Goal: Task Accomplishment & Management: Manage account settings

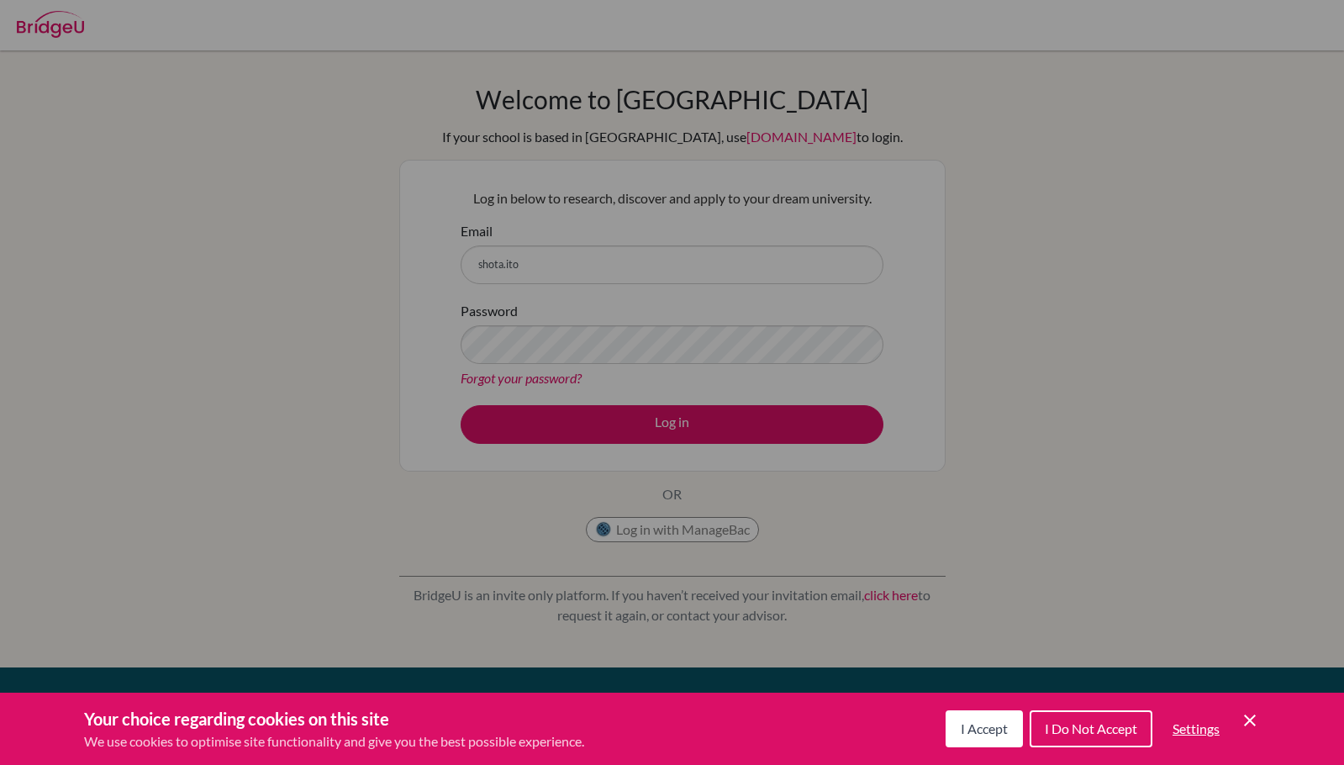
click at [957, 714] on button "I Accept" at bounding box center [984, 728] width 77 height 37
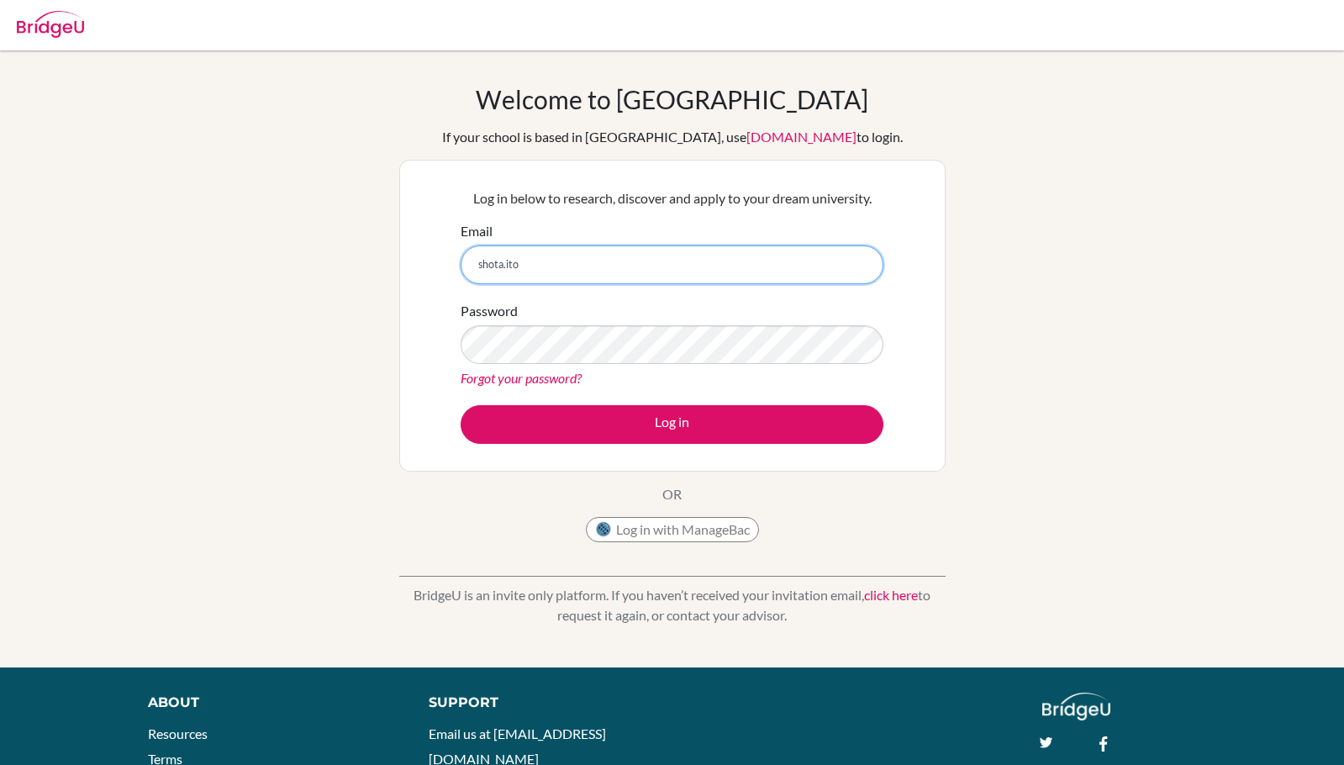
click at [730, 249] on input "shota.ito" at bounding box center [672, 264] width 423 height 39
click at [733, 254] on input "shota.ito" at bounding box center [672, 264] width 423 height 39
click at [650, 279] on input "shota.ito" at bounding box center [672, 264] width 423 height 39
type input "[EMAIL_ADDRESS][DOMAIN_NAME]"
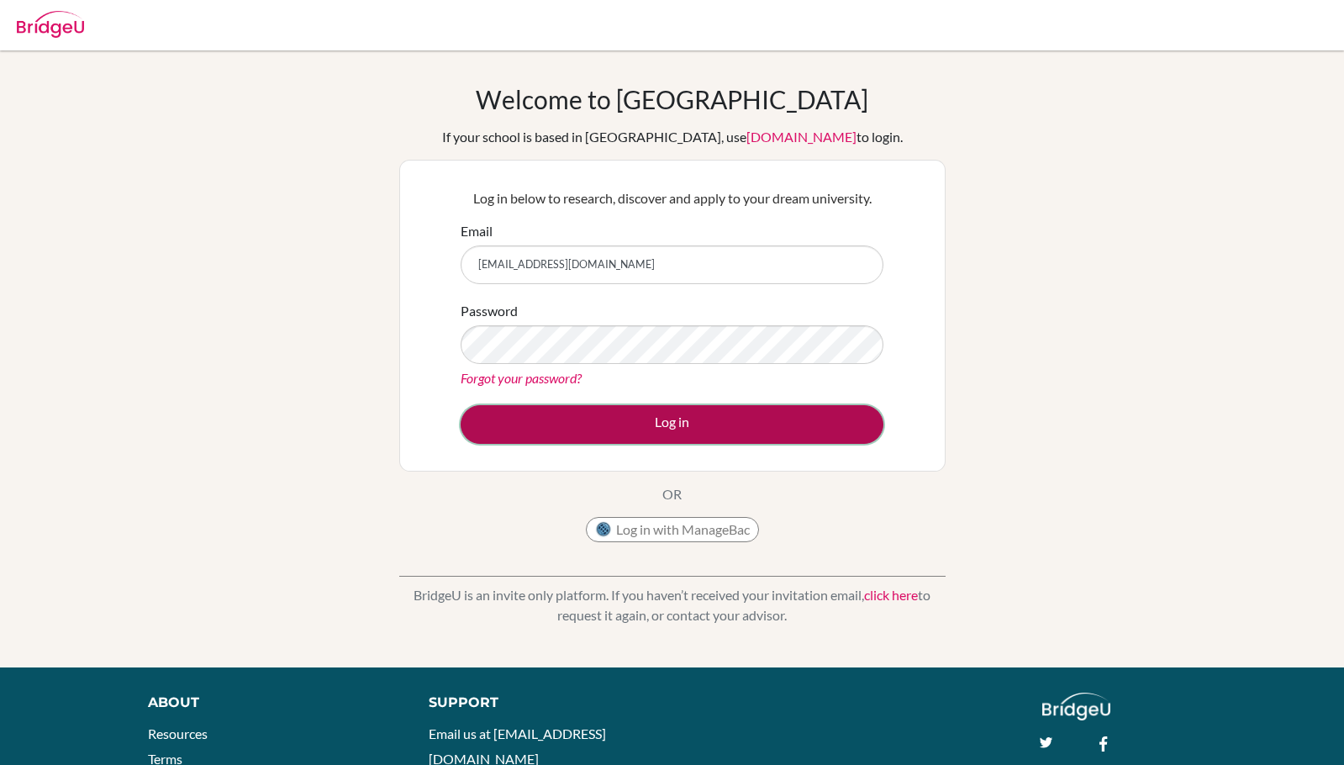
click at [645, 425] on button "Log in" at bounding box center [672, 424] width 423 height 39
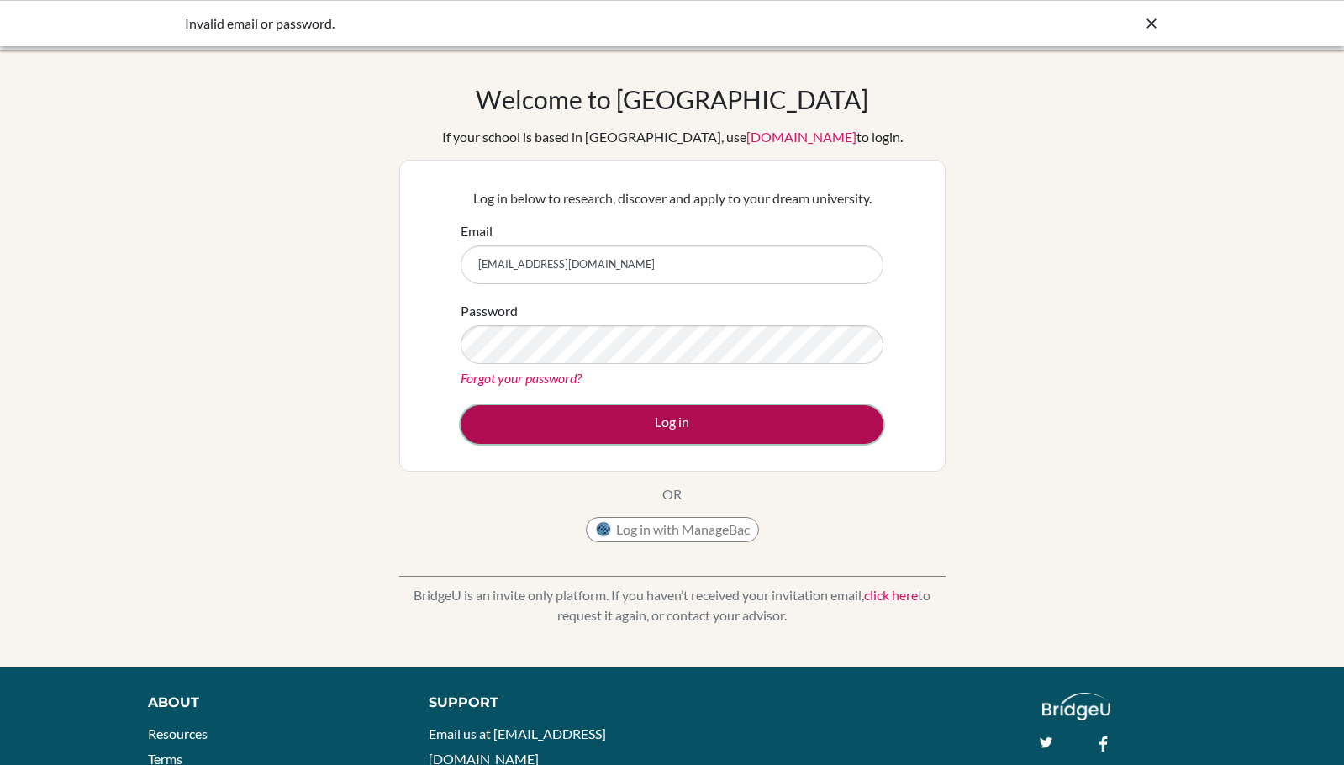
click at [700, 420] on button "Log in" at bounding box center [672, 424] width 423 height 39
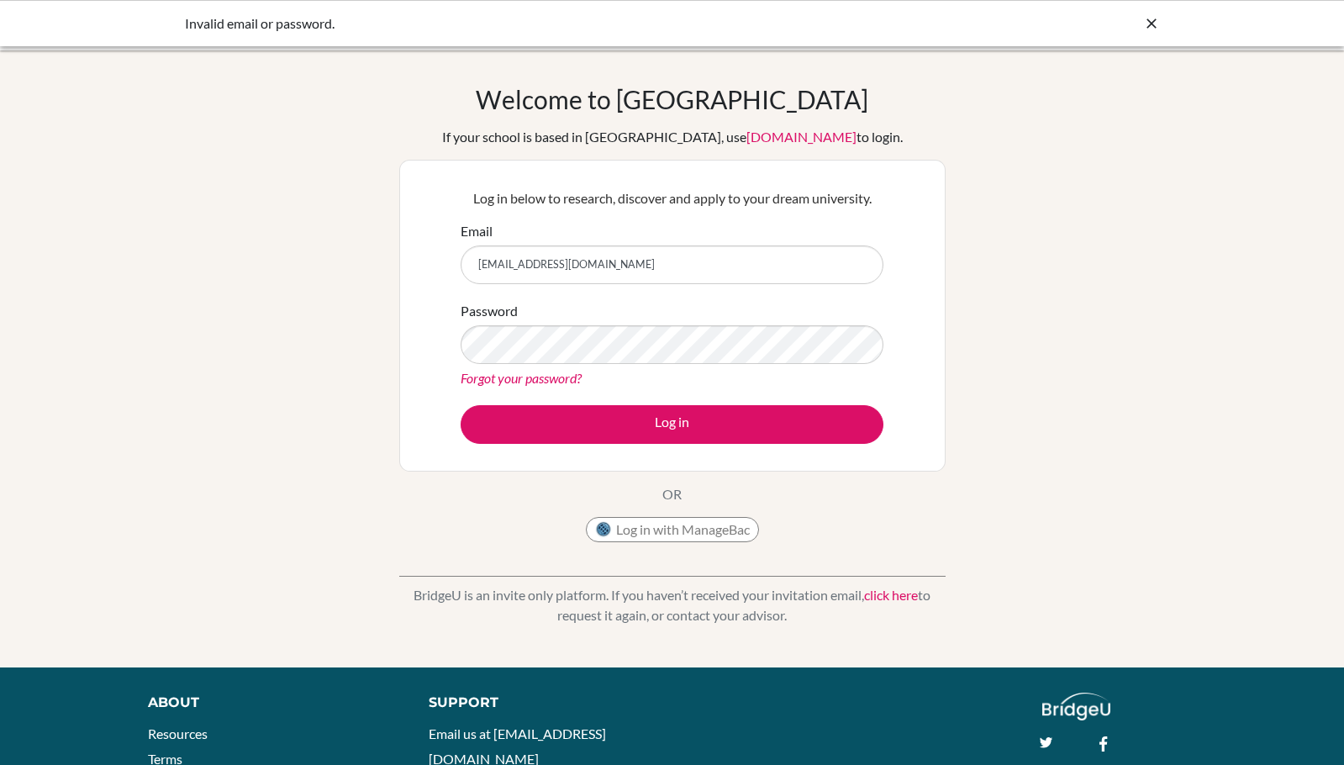
click at [689, 318] on div "Password Forgot your password?" at bounding box center [672, 344] width 423 height 87
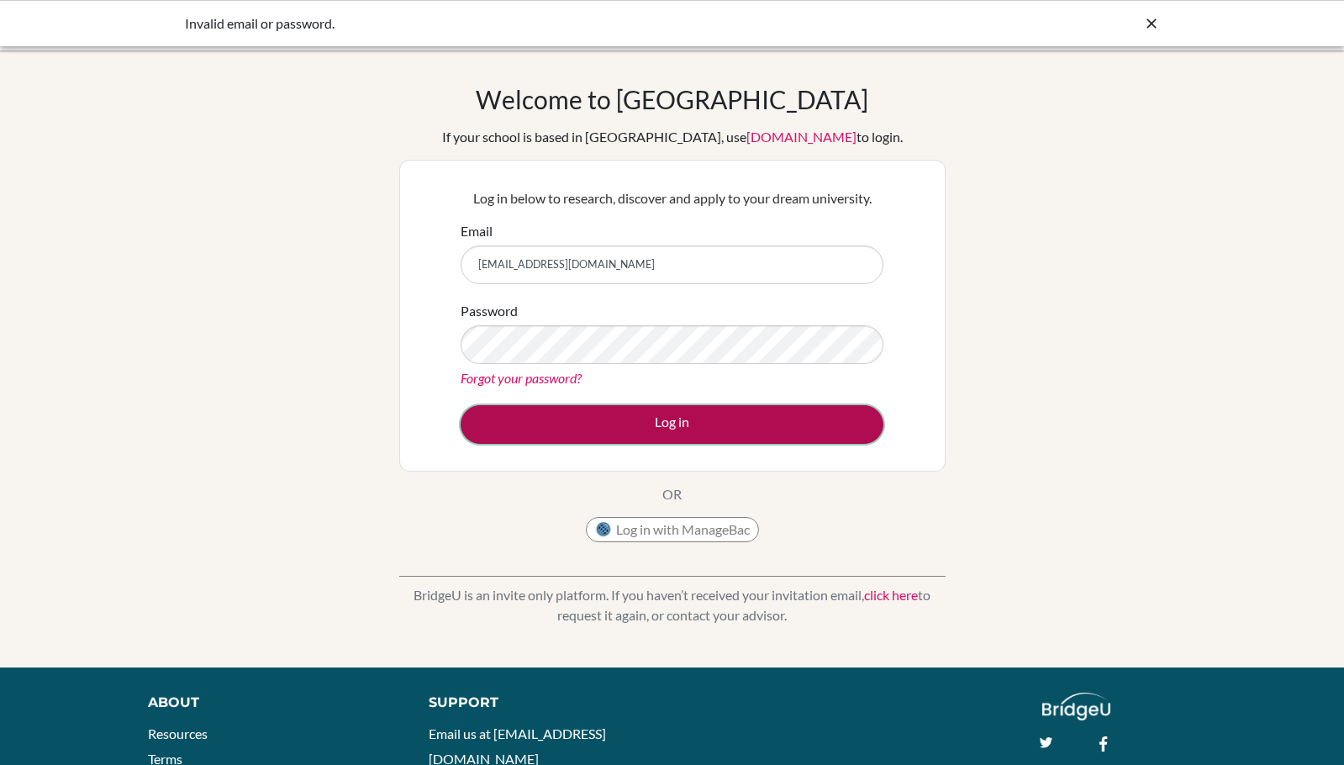
click at [704, 409] on button "Log in" at bounding box center [672, 424] width 423 height 39
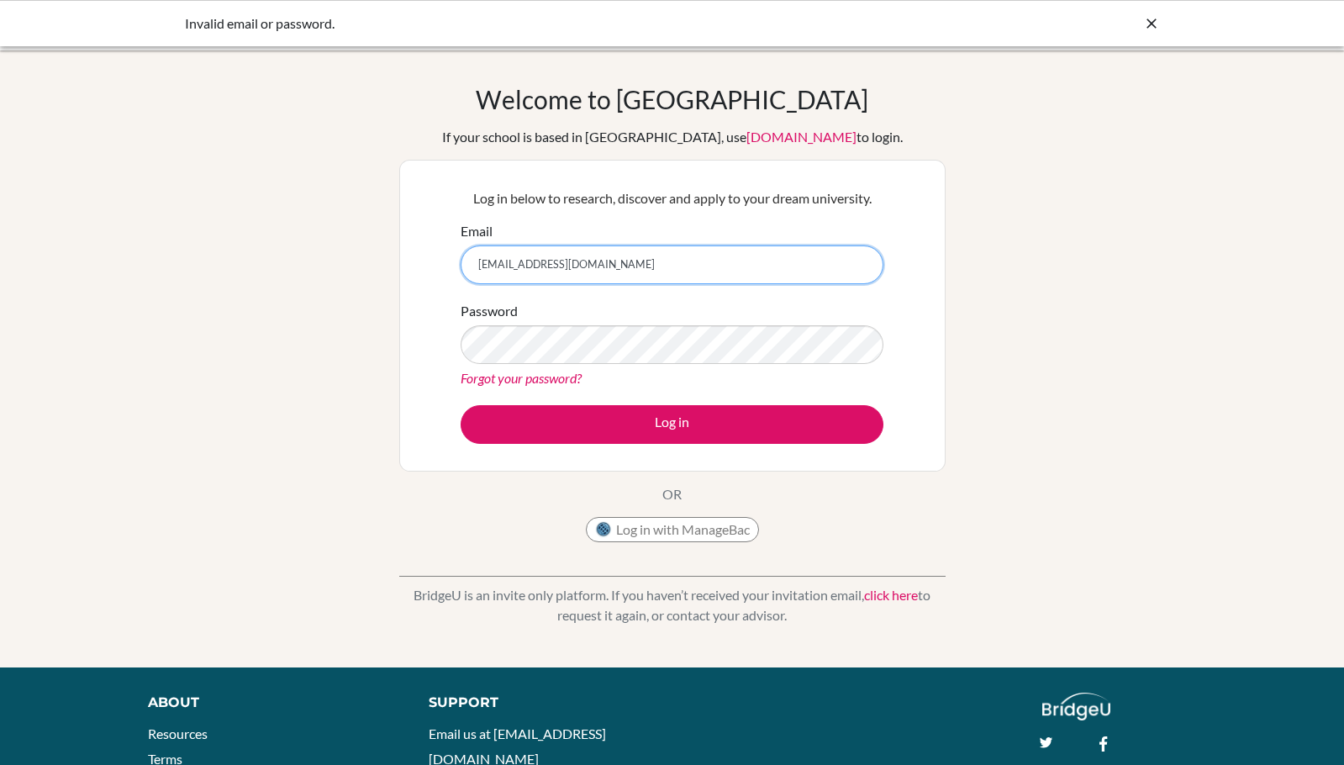
drag, startPoint x: 791, startPoint y: 272, endPoint x: 446, endPoint y: 232, distance: 346.9
click at [446, 230] on div "Log in below to research, discover and apply to your dream university. Email [E…" at bounding box center [672, 316] width 546 height 312
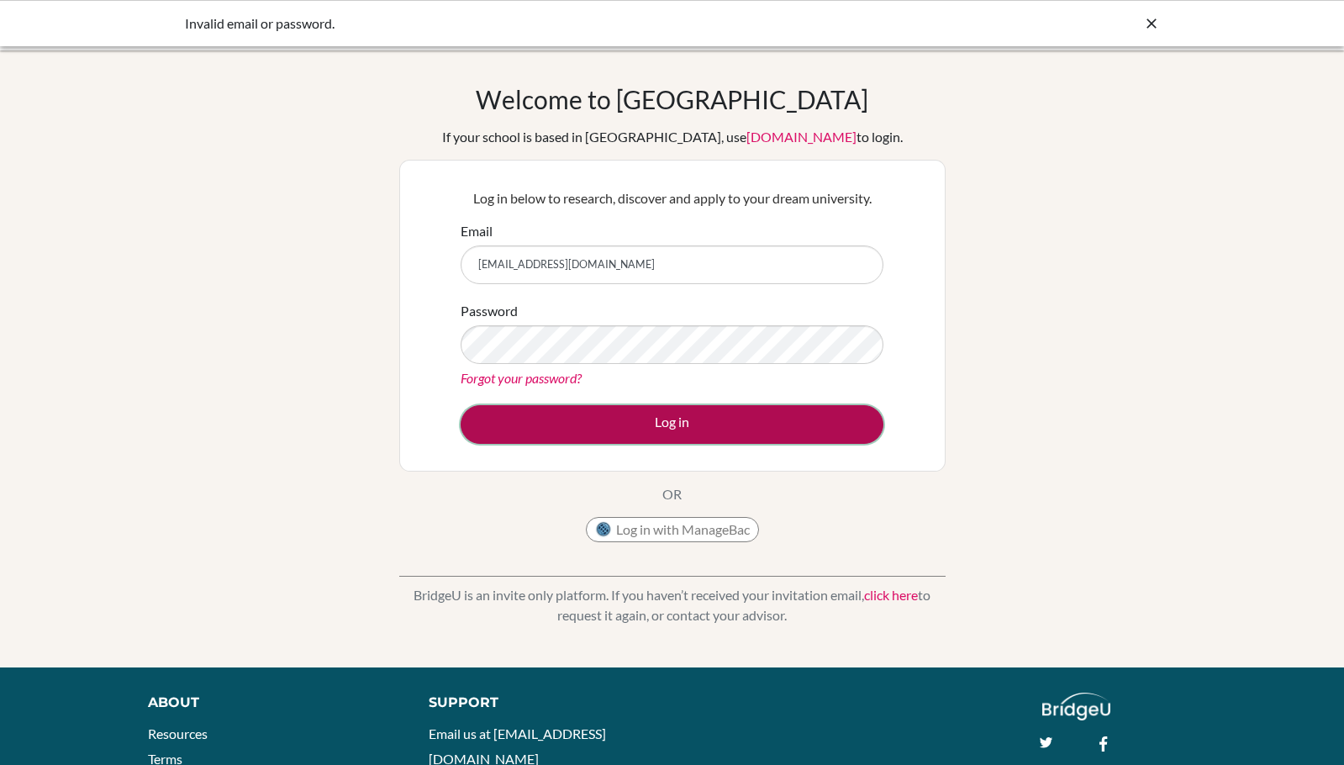
click at [831, 412] on button "Log in" at bounding box center [672, 424] width 423 height 39
click at [757, 430] on button "Log in" at bounding box center [672, 424] width 423 height 39
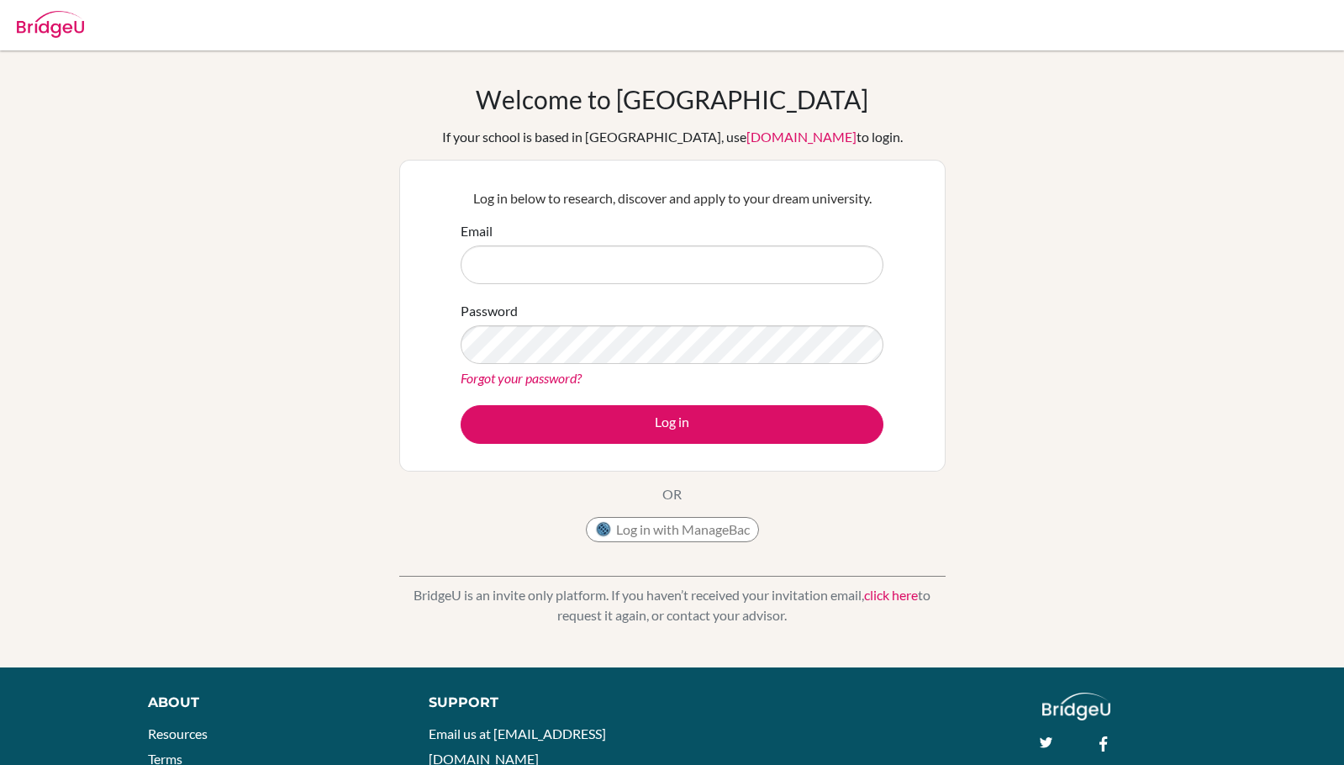
click at [804, 301] on div "Password Forgot your password?" at bounding box center [672, 344] width 423 height 87
click at [803, 281] on input "Email" at bounding box center [672, 264] width 423 height 39
type input "1"
type input "A"
type input "s"
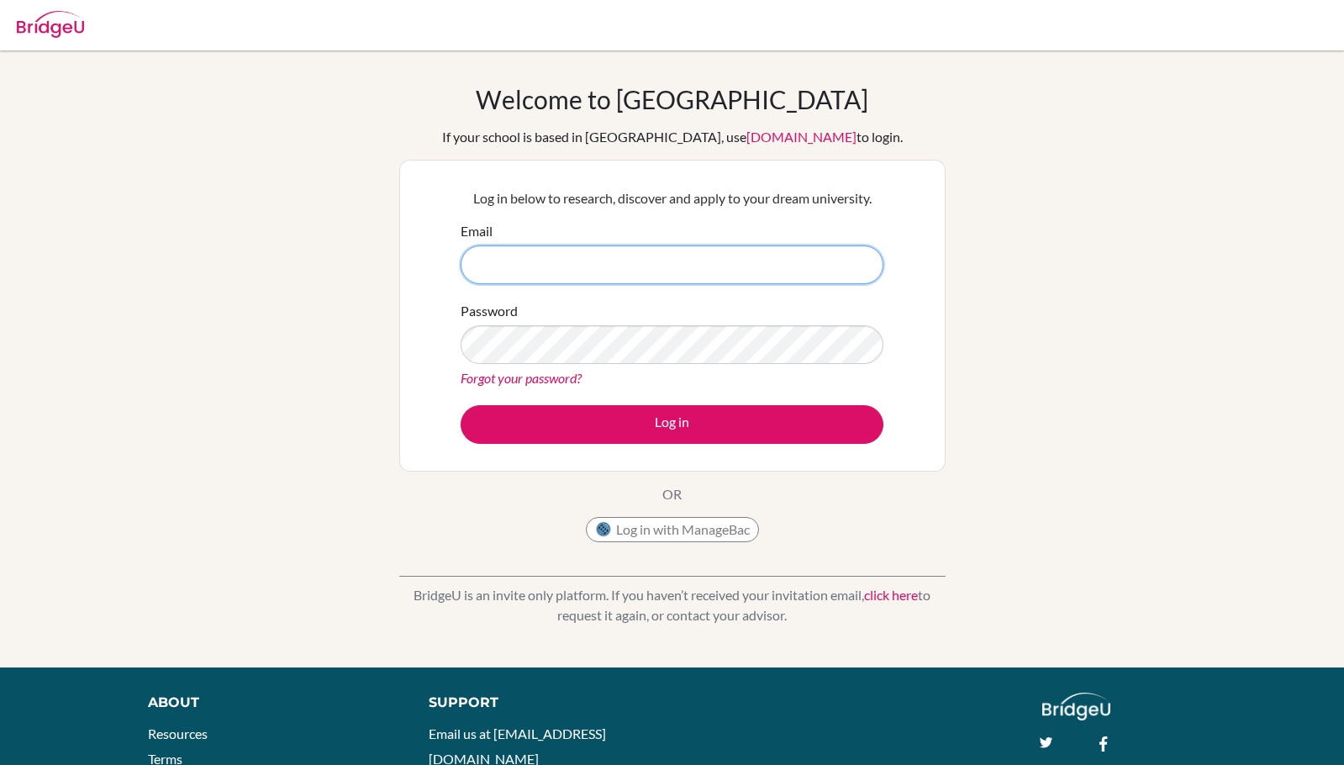
paste input "[EMAIL_ADDRESS][DOMAIN_NAME]"
type input "[EMAIL_ADDRESS][DOMAIN_NAME]"
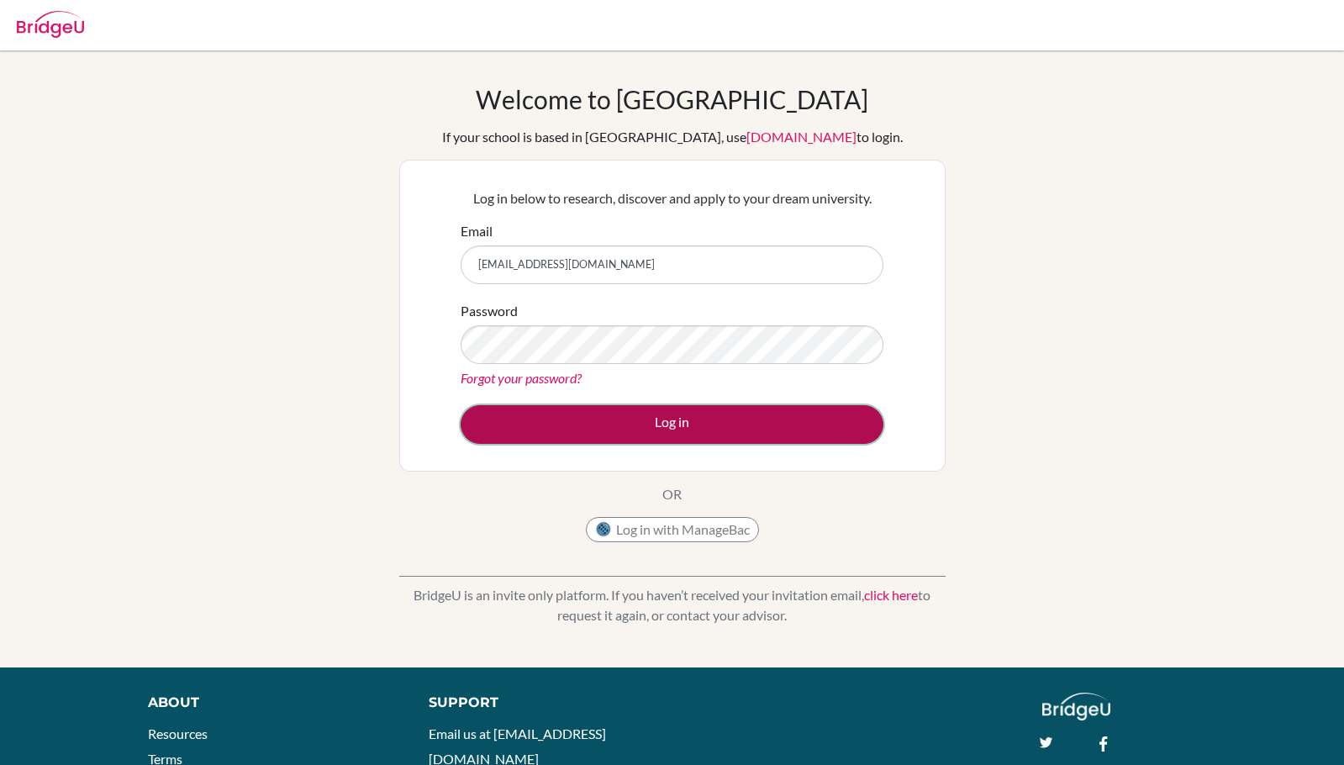
click at [653, 424] on button "Log in" at bounding box center [672, 424] width 423 height 39
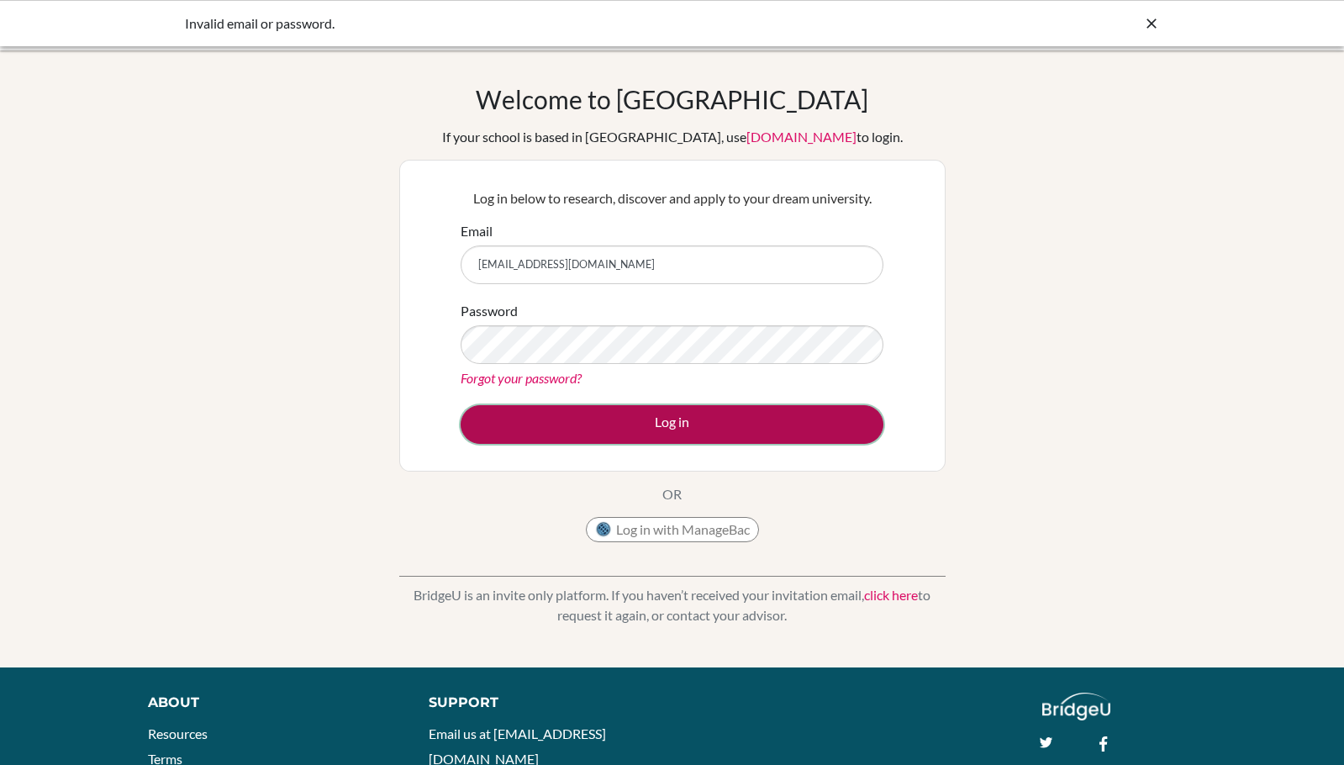
click at [670, 412] on button "Log in" at bounding box center [672, 424] width 423 height 39
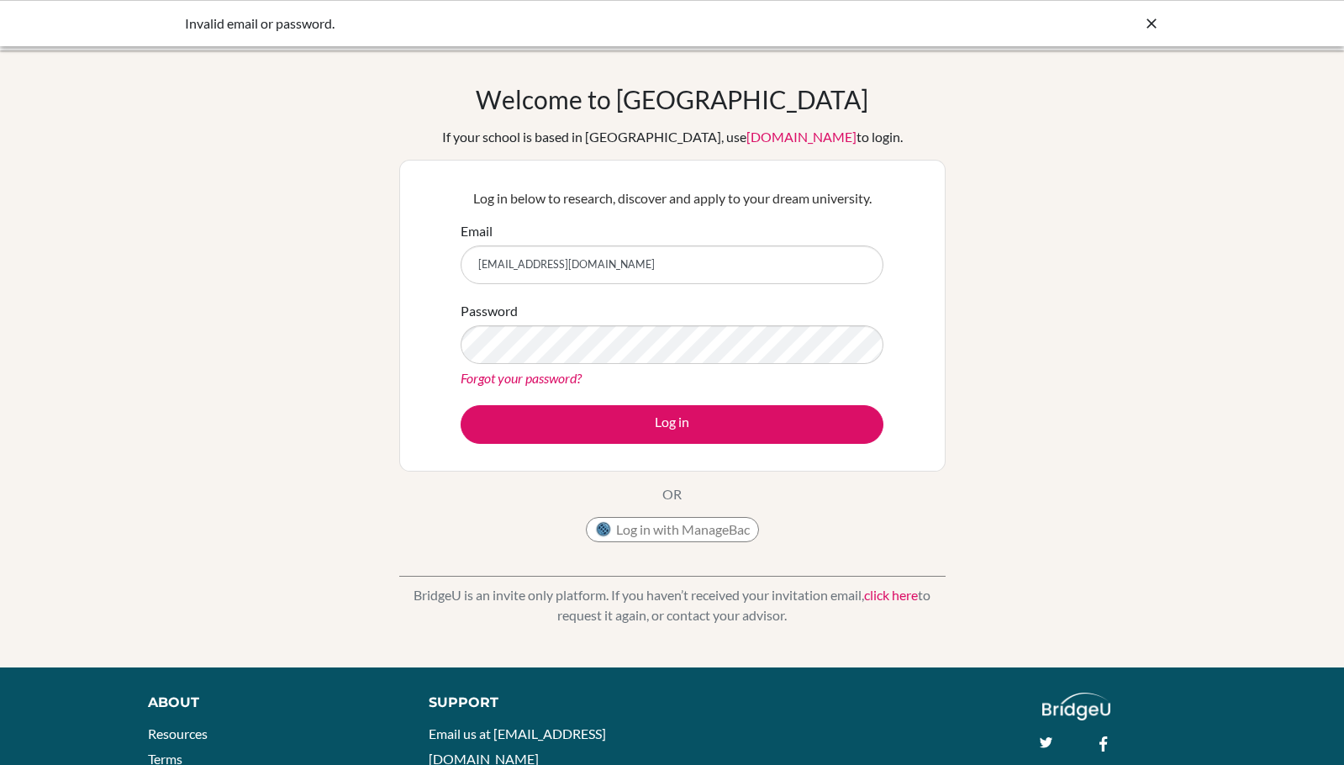
click at [631, 444] on div "Log in below to research, discover and apply to your dream university. Email [E…" at bounding box center [673, 315] width 444 height 277
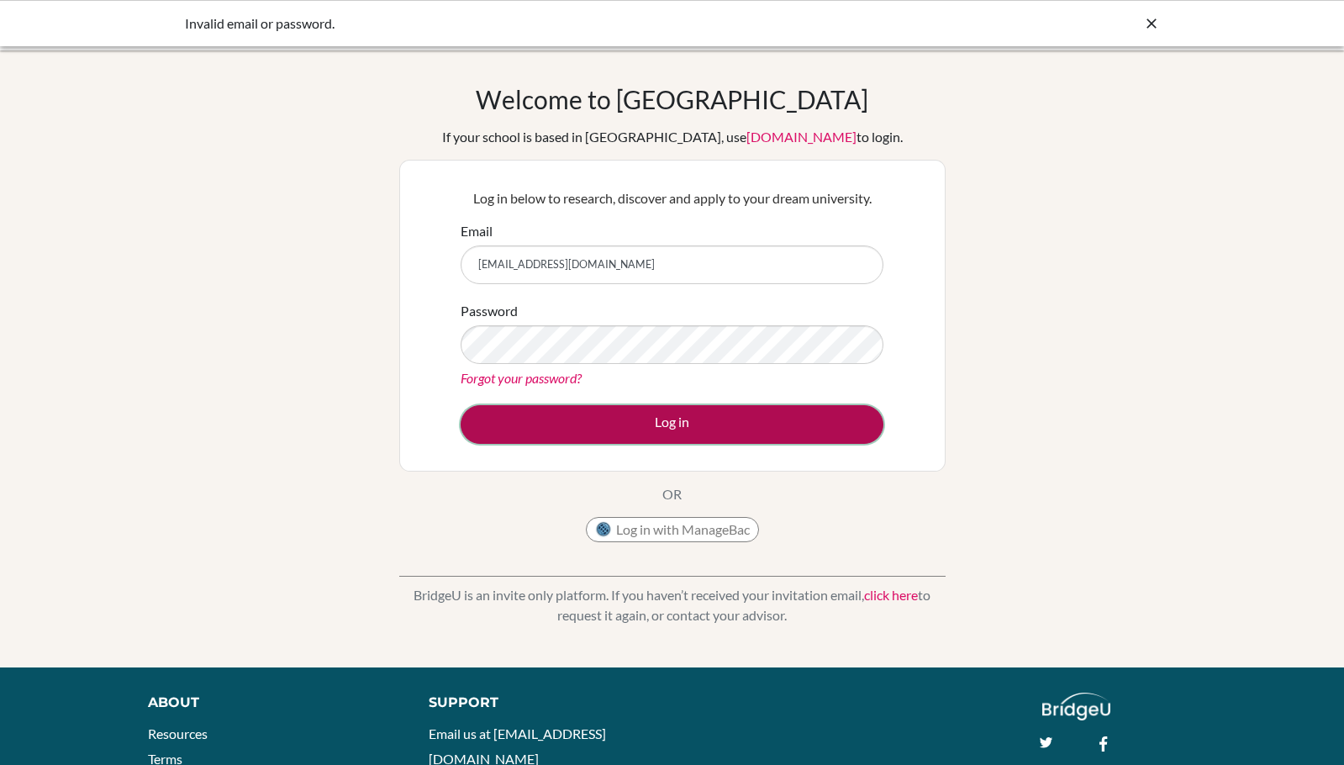
click at [635, 435] on button "Log in" at bounding box center [672, 424] width 423 height 39
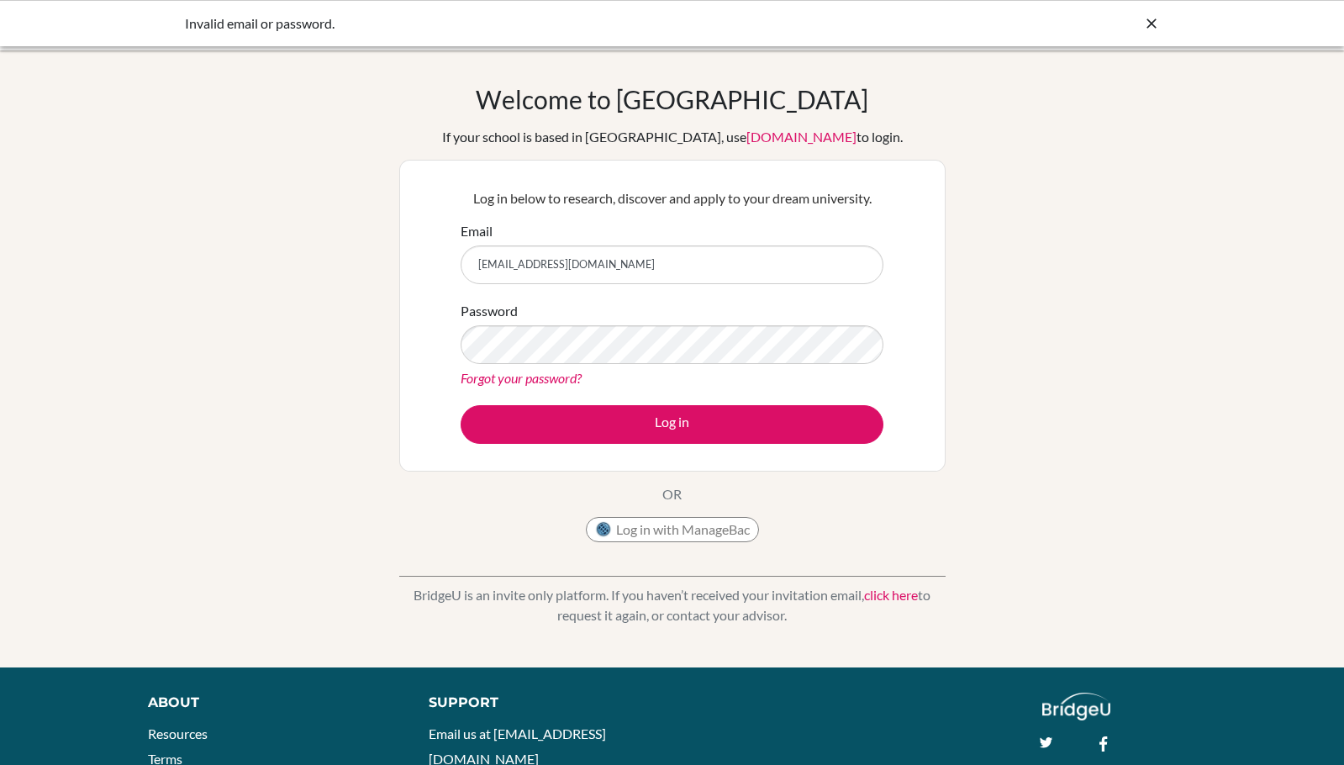
click at [1152, 29] on icon at bounding box center [1151, 23] width 17 height 17
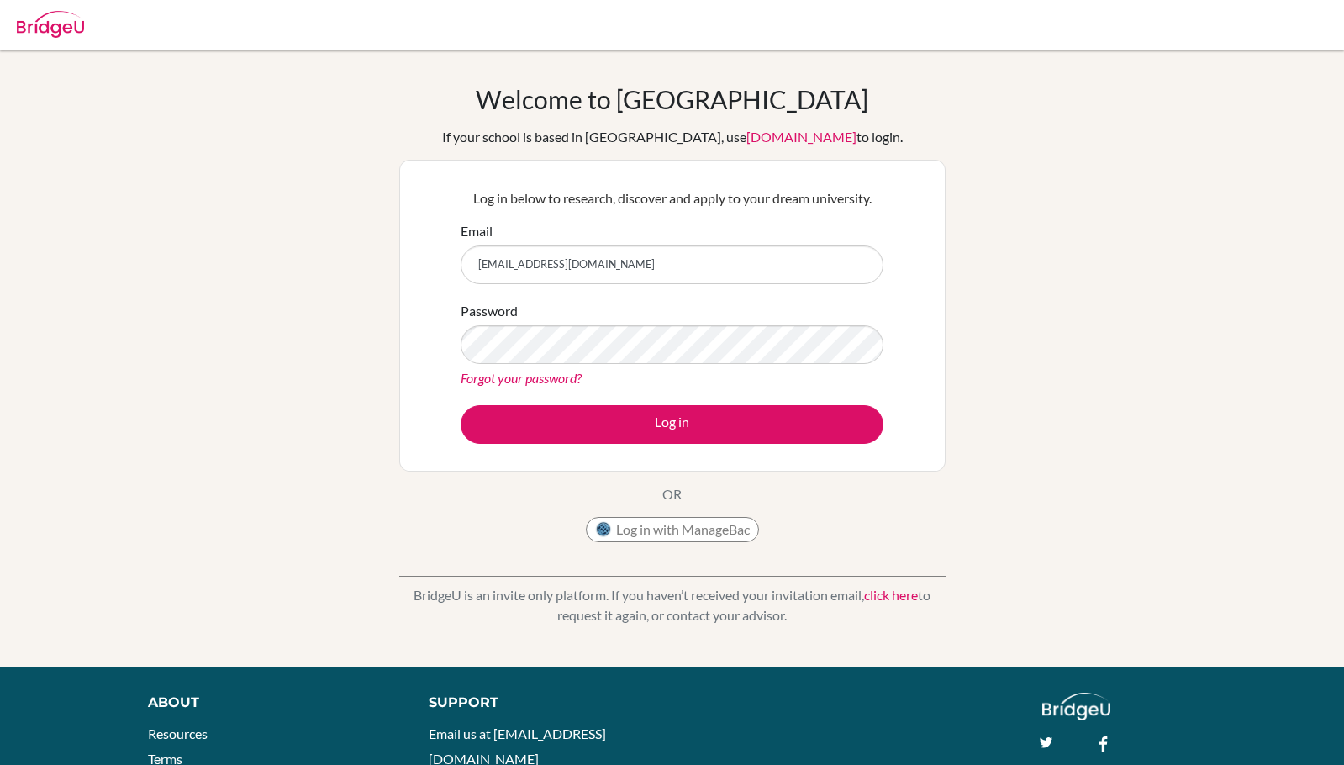
click at [588, 395] on form "Email [EMAIL_ADDRESS][DOMAIN_NAME] Password Forgot your password? Log in" at bounding box center [672, 332] width 423 height 223
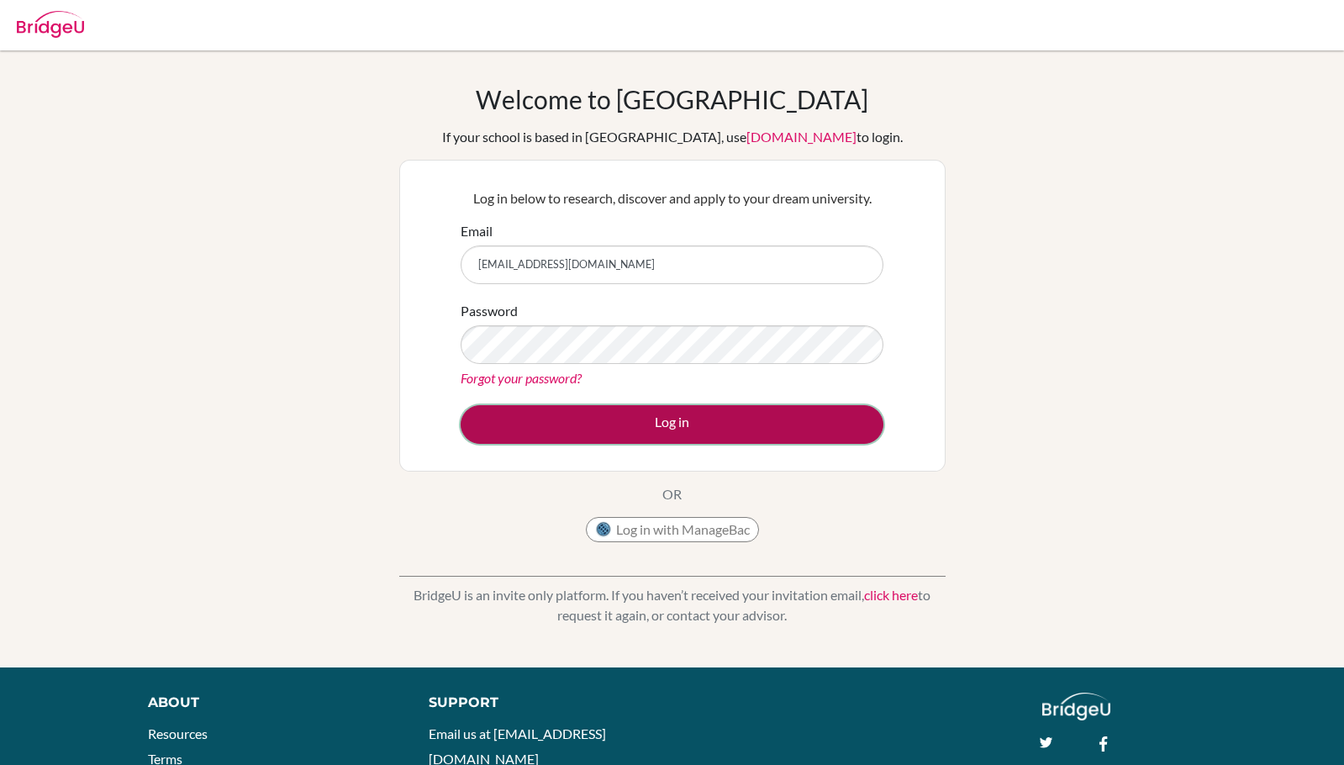
click at [587, 409] on button "Log in" at bounding box center [672, 424] width 423 height 39
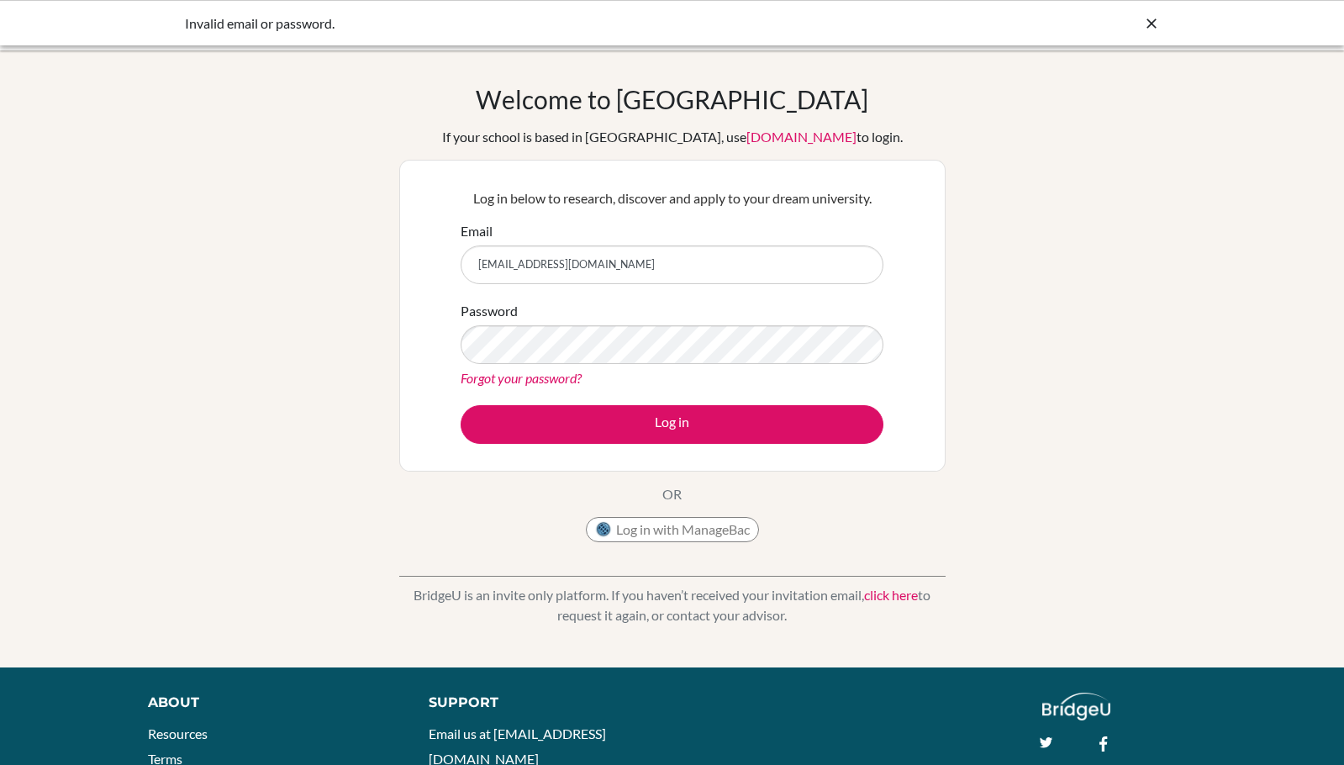
click at [567, 380] on link "Forgot your password?" at bounding box center [521, 378] width 121 height 16
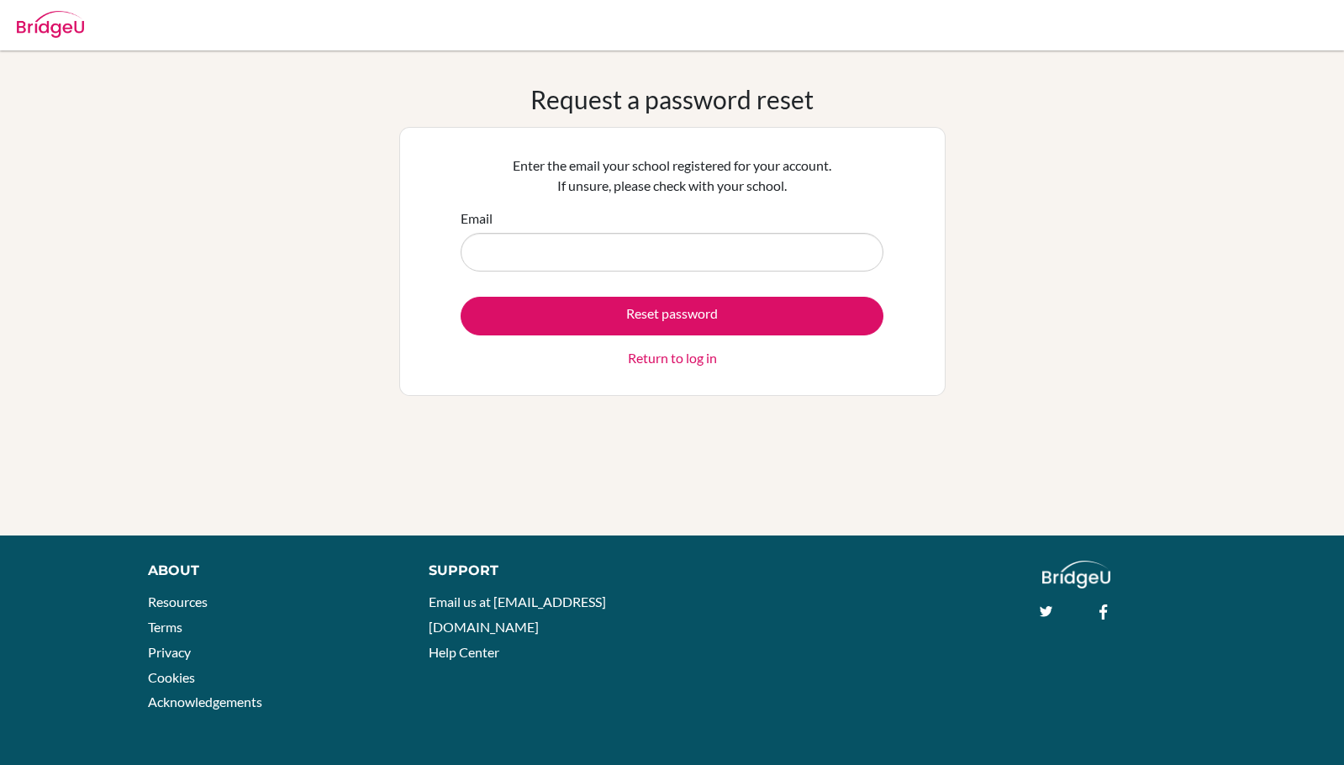
click at [626, 251] on input "Email" at bounding box center [672, 252] width 423 height 39
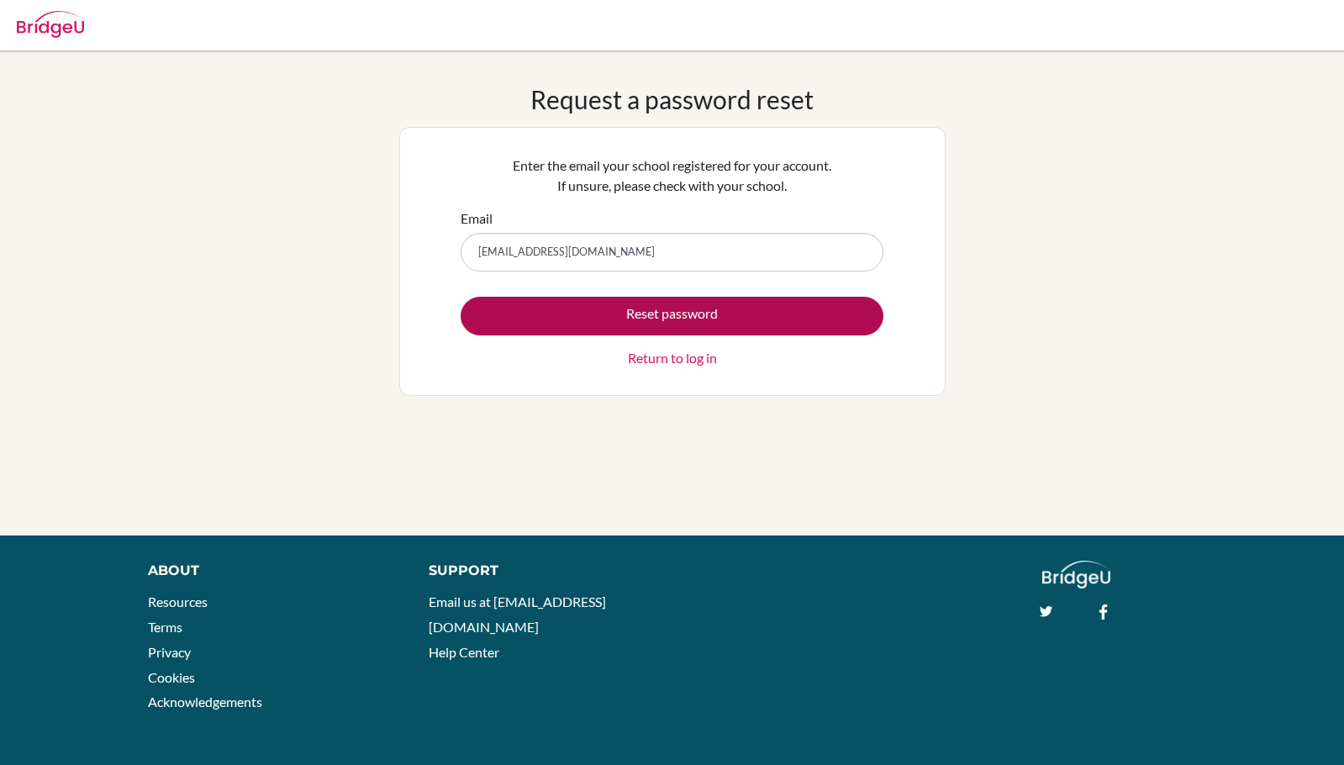
type input "shota.ito@students.aobajapan.jp"
click at [599, 319] on button "Reset password" at bounding box center [672, 316] width 423 height 39
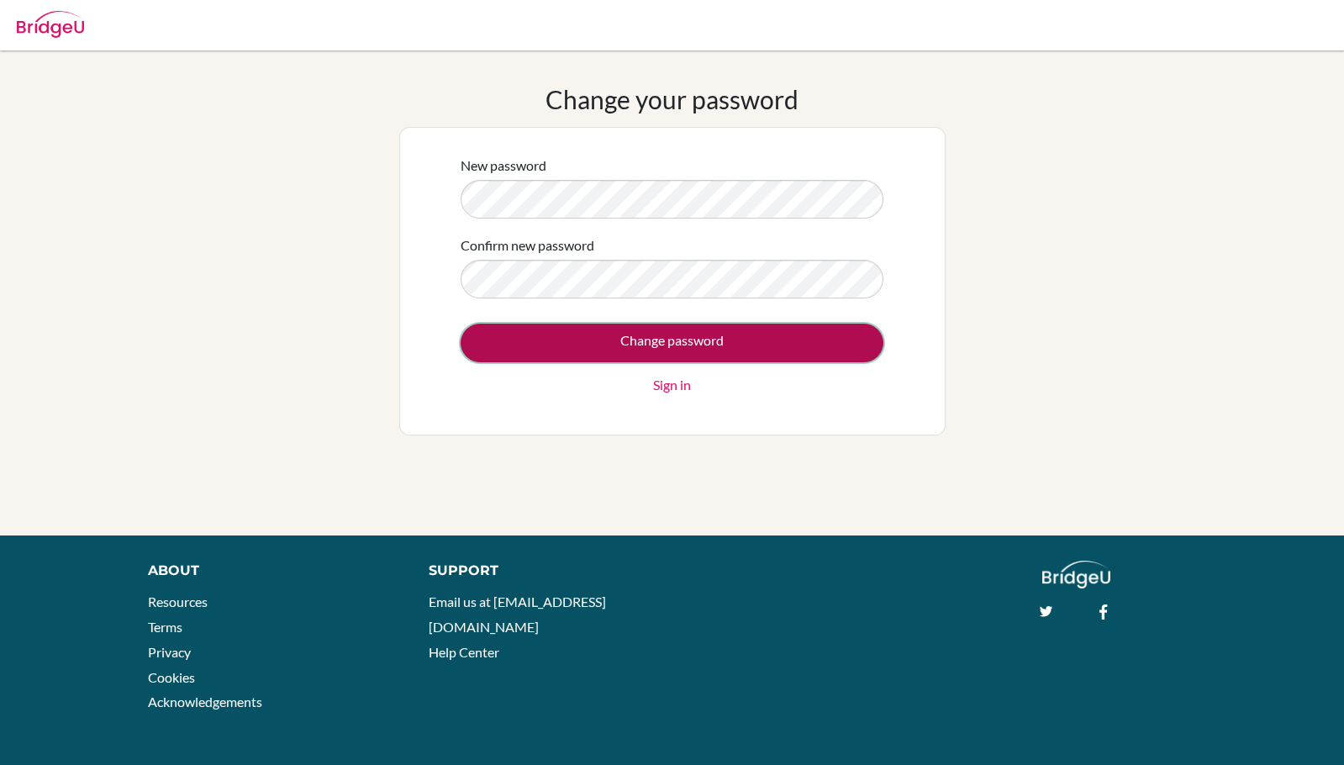
click at [657, 331] on input "Change password" at bounding box center [672, 343] width 423 height 39
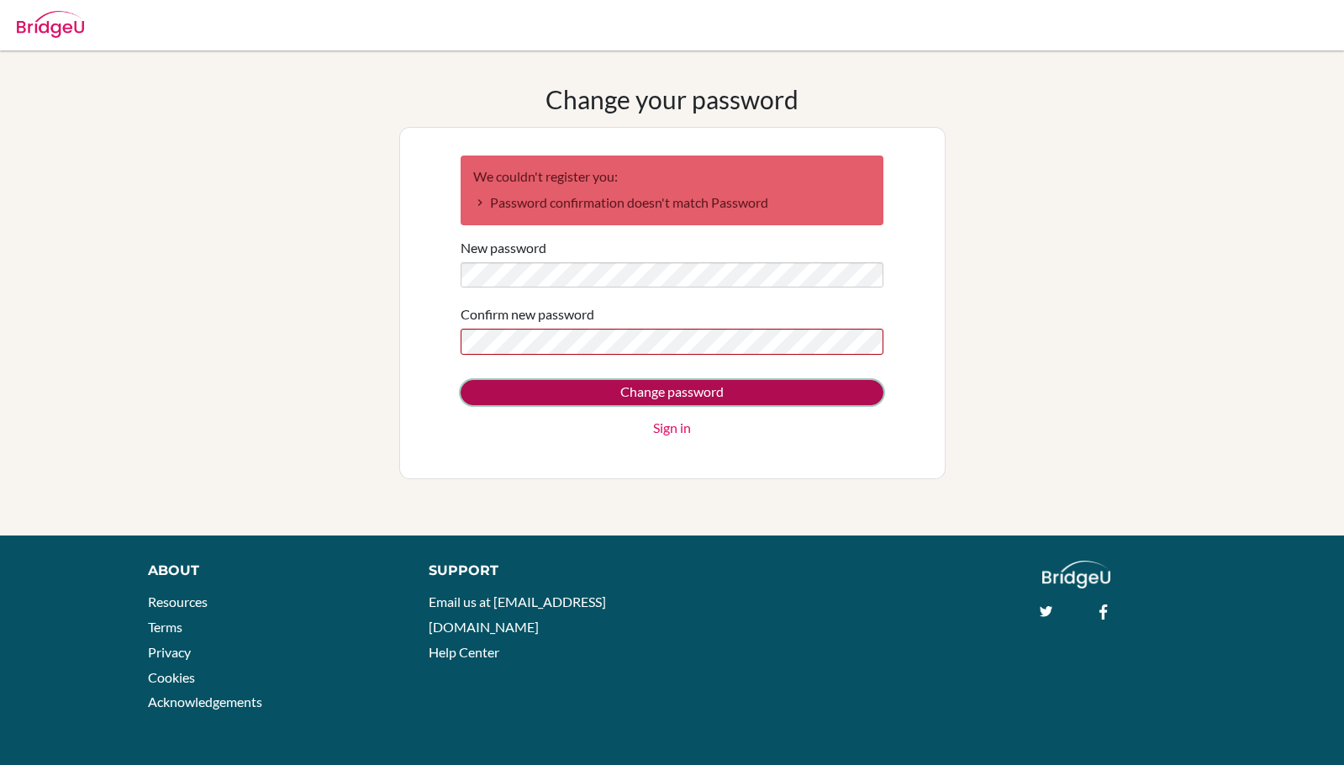
click at [622, 381] on input "Change password" at bounding box center [672, 392] width 423 height 25
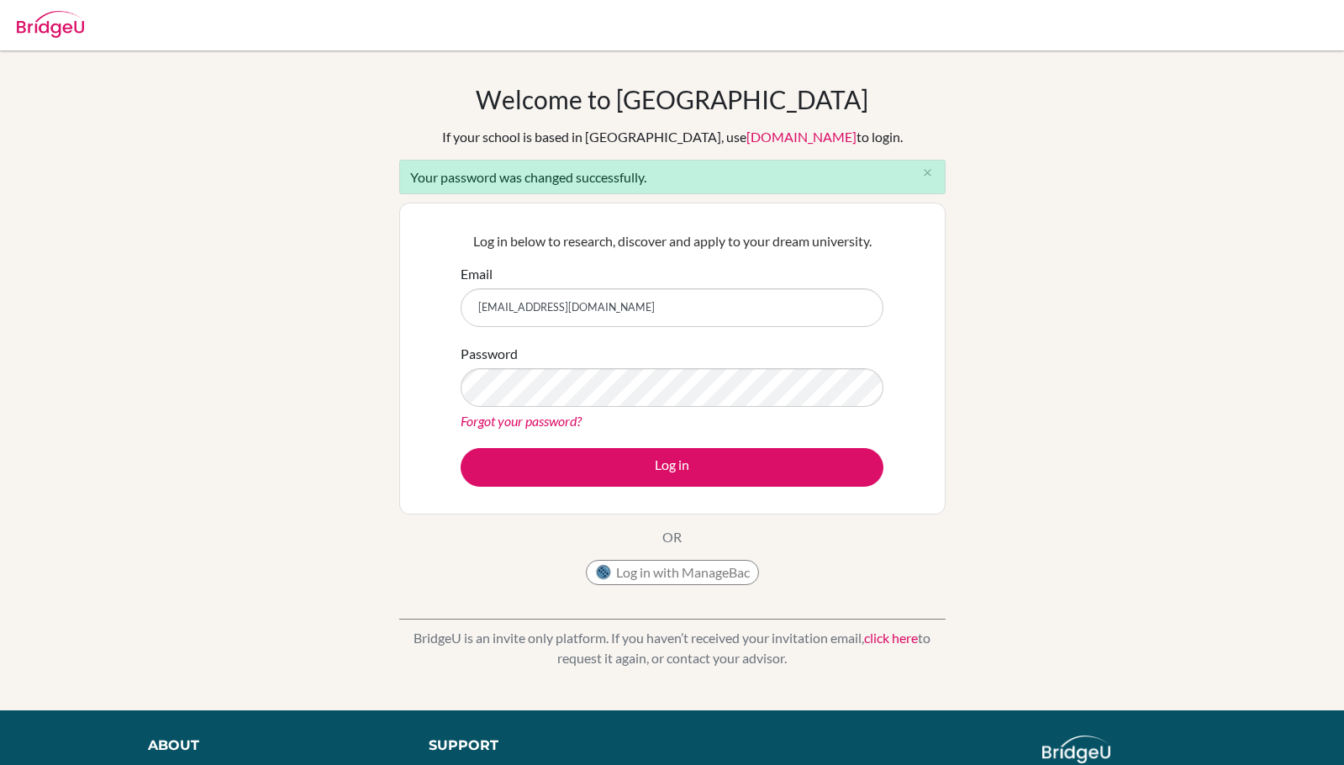
type input "[EMAIL_ADDRESS][DOMAIN_NAME]"
click at [620, 435] on form "Email [EMAIL_ADDRESS][DOMAIN_NAME] Password Forgot your password? Log in" at bounding box center [672, 375] width 423 height 223
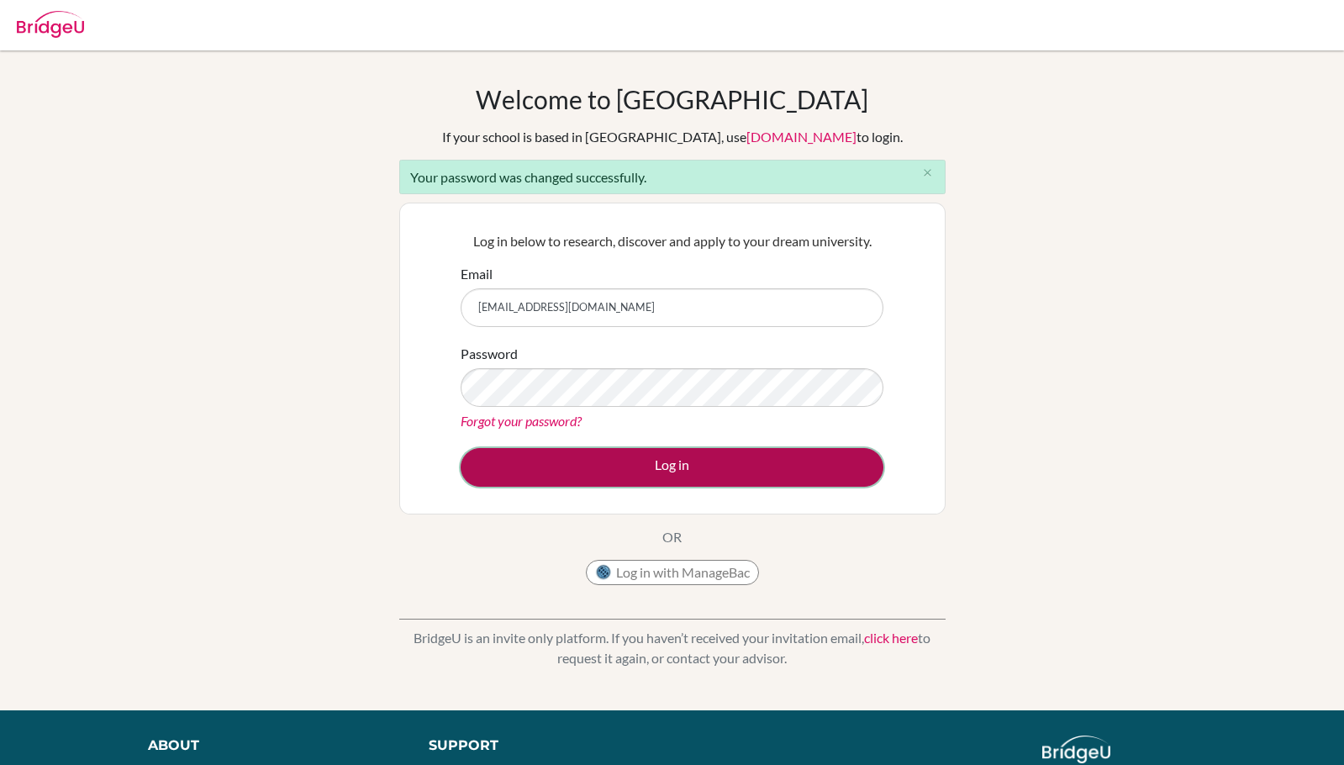
click at [664, 467] on button "Log in" at bounding box center [672, 467] width 423 height 39
